Goal: Task Accomplishment & Management: Manage account settings

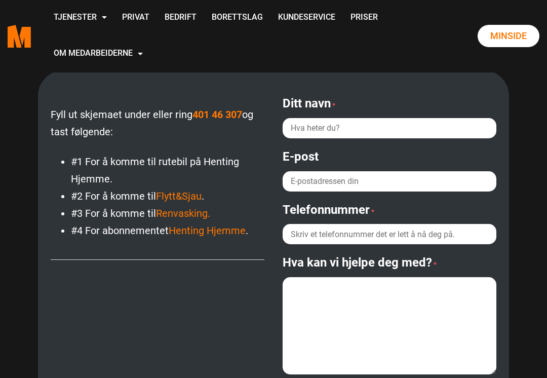
scroll to position [154, 0]
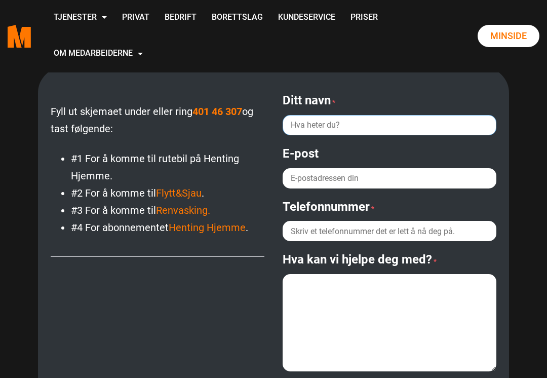
click at [365, 119] on input "Ditt navn *" at bounding box center [390, 125] width 214 height 20
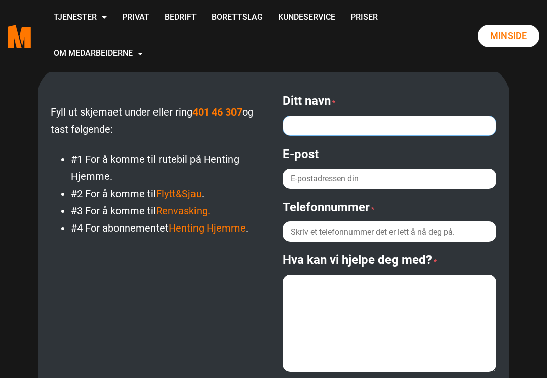
type input "[PERSON_NAME]"
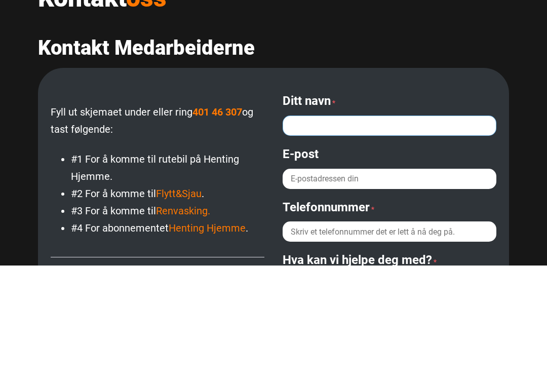
scroll to position [0, 0]
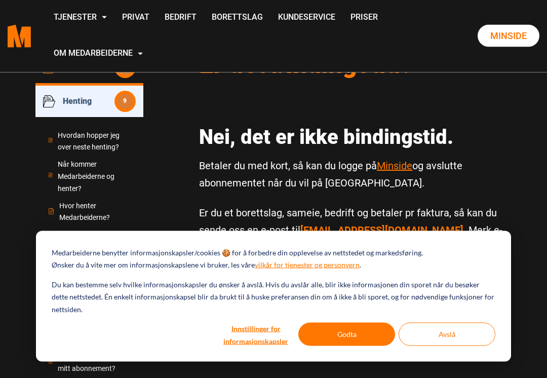
scroll to position [93, 0]
click at [350, 346] on button "Godta" at bounding box center [346, 334] width 97 height 23
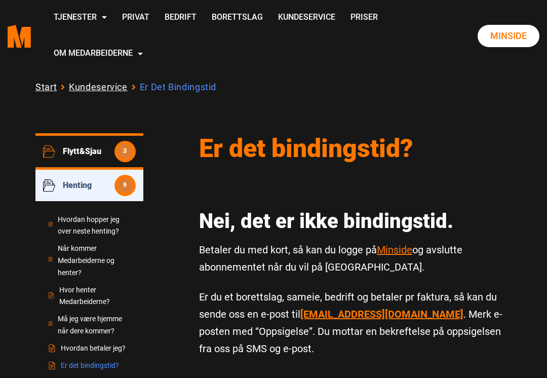
scroll to position [10, 0]
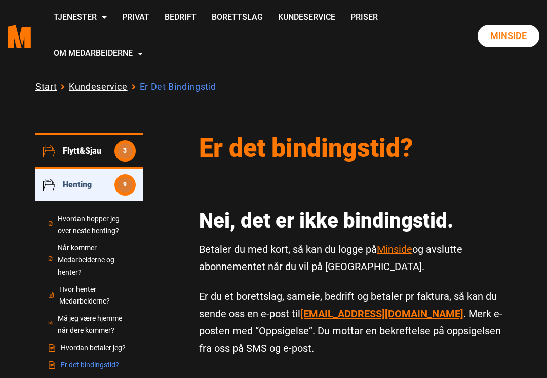
click at [157, 15] on link "Privat" at bounding box center [135, 18] width 43 height 36
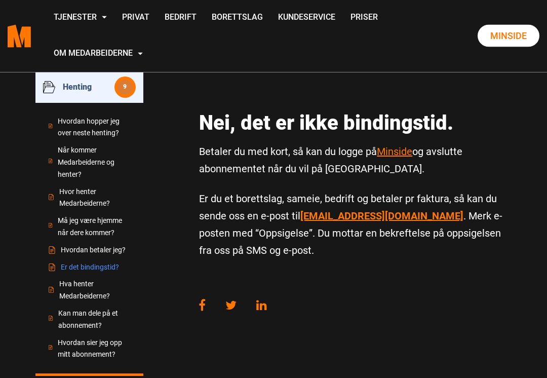
scroll to position [108, 0]
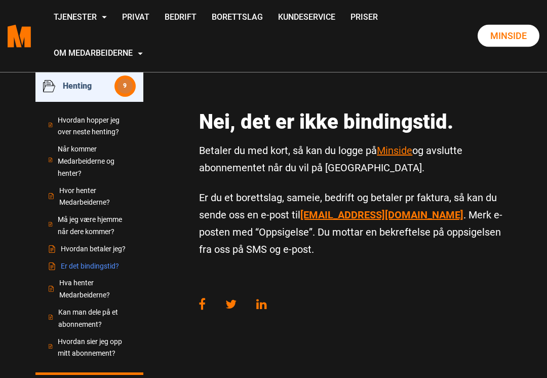
click at [106, 336] on link "Hvordan sier jeg opp mitt abonnement?" at bounding box center [89, 348] width 83 height 24
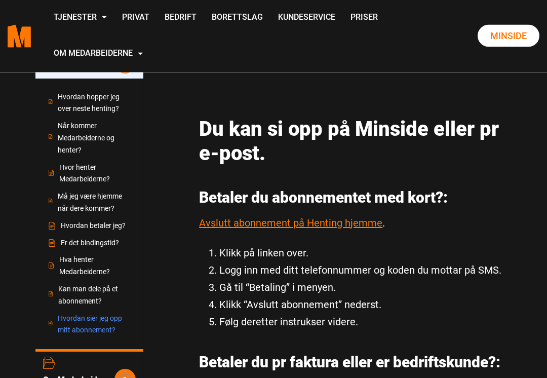
scroll to position [133, 0]
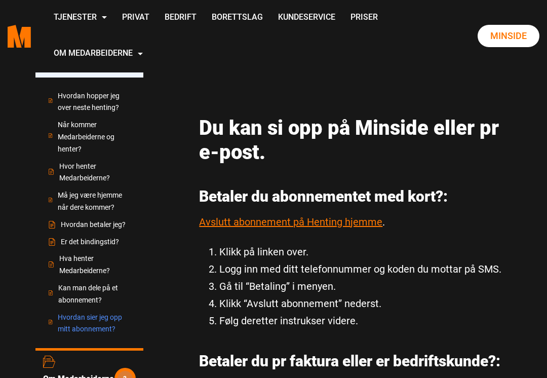
click at [287, 222] on link "Avslutt abonnement på Henting hjemme" at bounding box center [290, 222] width 183 height 12
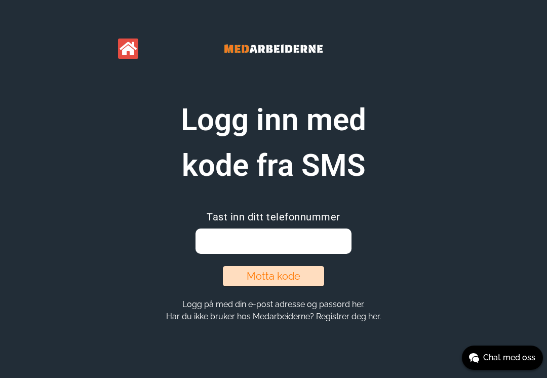
click at [256, 238] on input "email" at bounding box center [274, 240] width 156 height 25
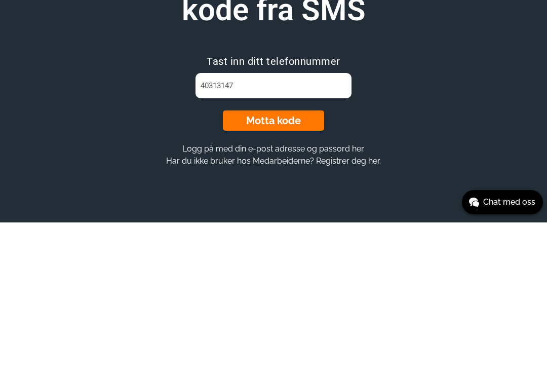
click at [275, 266] on button "Motta kode" at bounding box center [273, 276] width 101 height 20
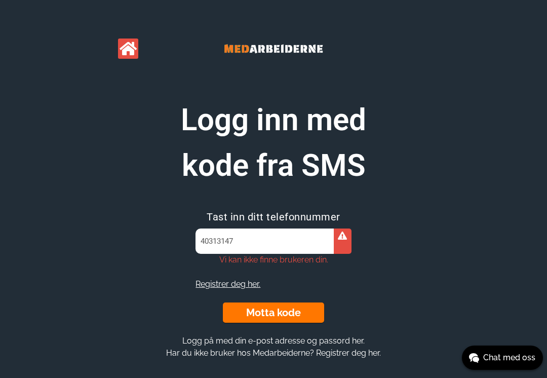
click at [253, 243] on input "40313147" at bounding box center [274, 240] width 156 height 25
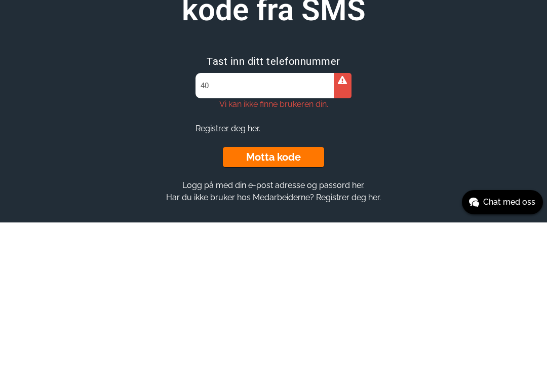
type input "4"
type input "47313140"
click at [267, 302] on button "Motta kode" at bounding box center [273, 312] width 101 height 20
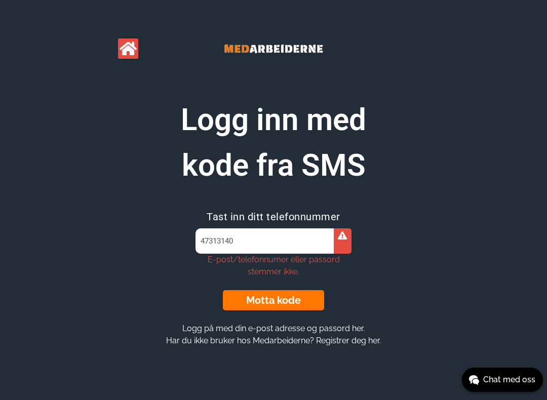
click at [300, 241] on input "47313140" at bounding box center [274, 240] width 156 height 25
click at [131, 54] on icon at bounding box center [128, 48] width 17 height 15
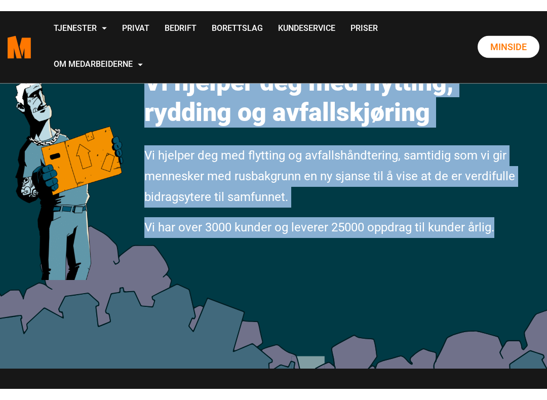
scroll to position [38, 0]
